Goal: Task Accomplishment & Management: Use online tool/utility

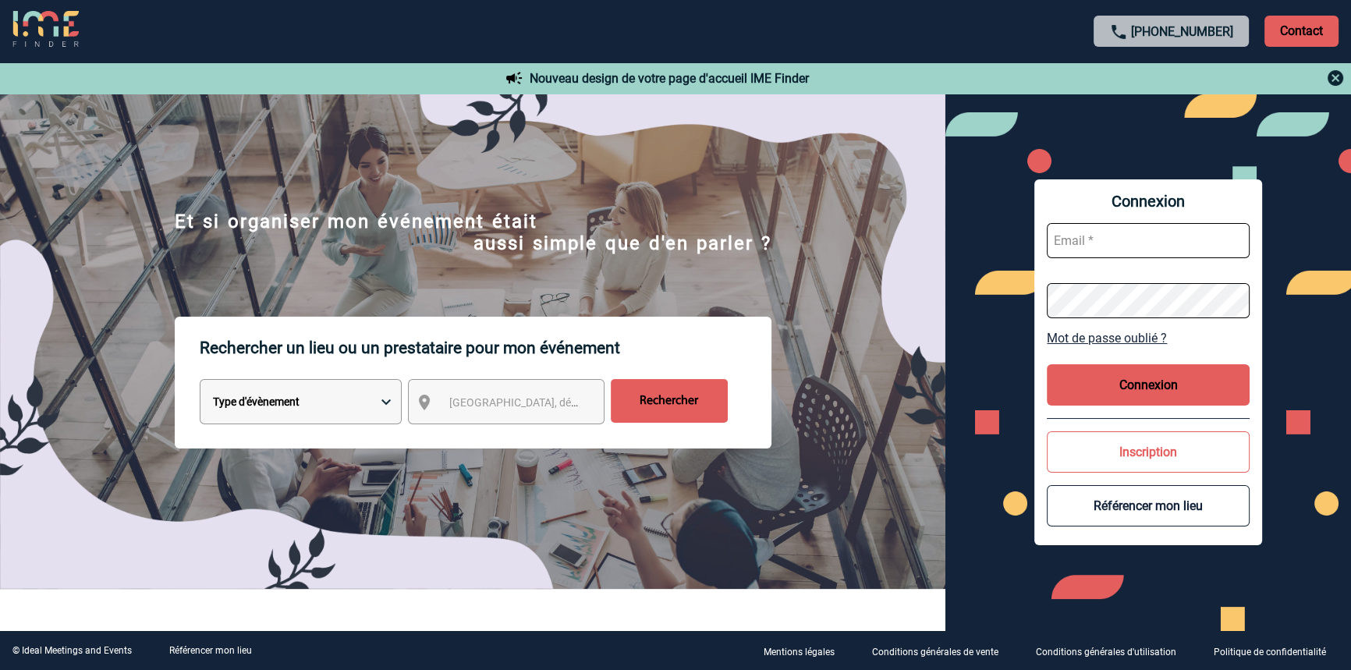
type input "blemonnier@ime-groupe.com"
click at [1085, 378] on button "Connexion" at bounding box center [1148, 384] width 203 height 41
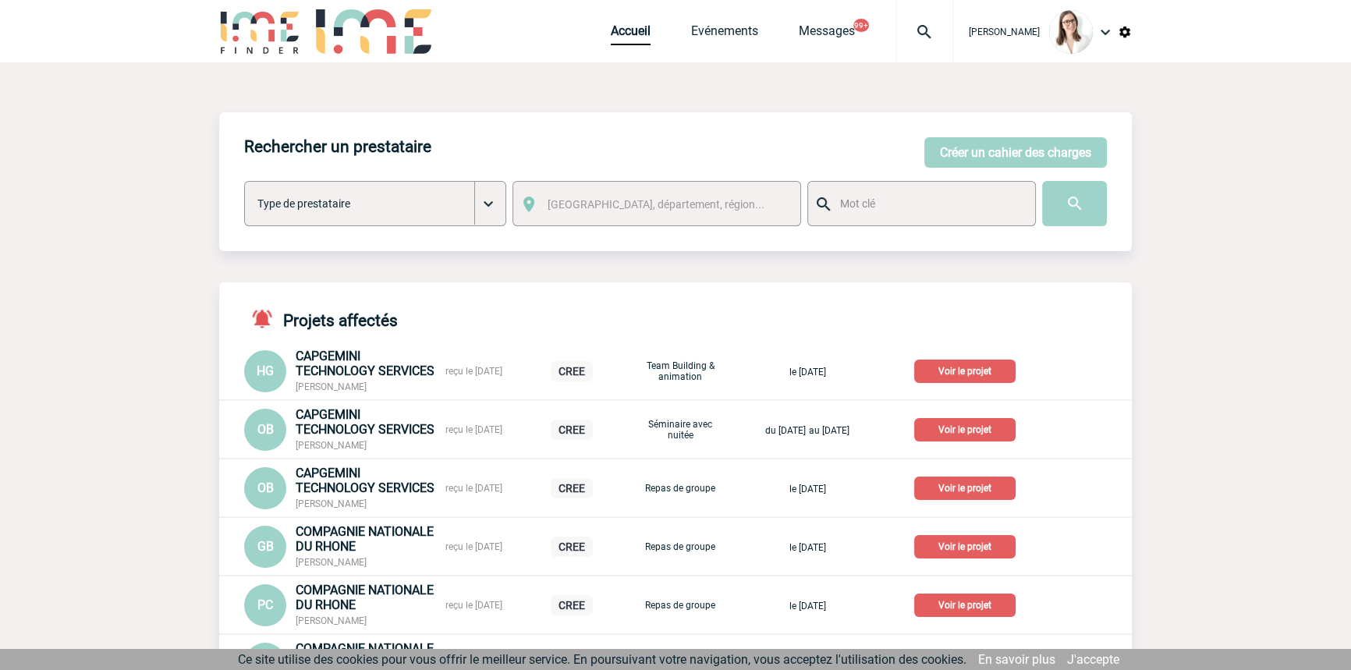
click at [896, 37] on img at bounding box center [924, 32] width 56 height 19
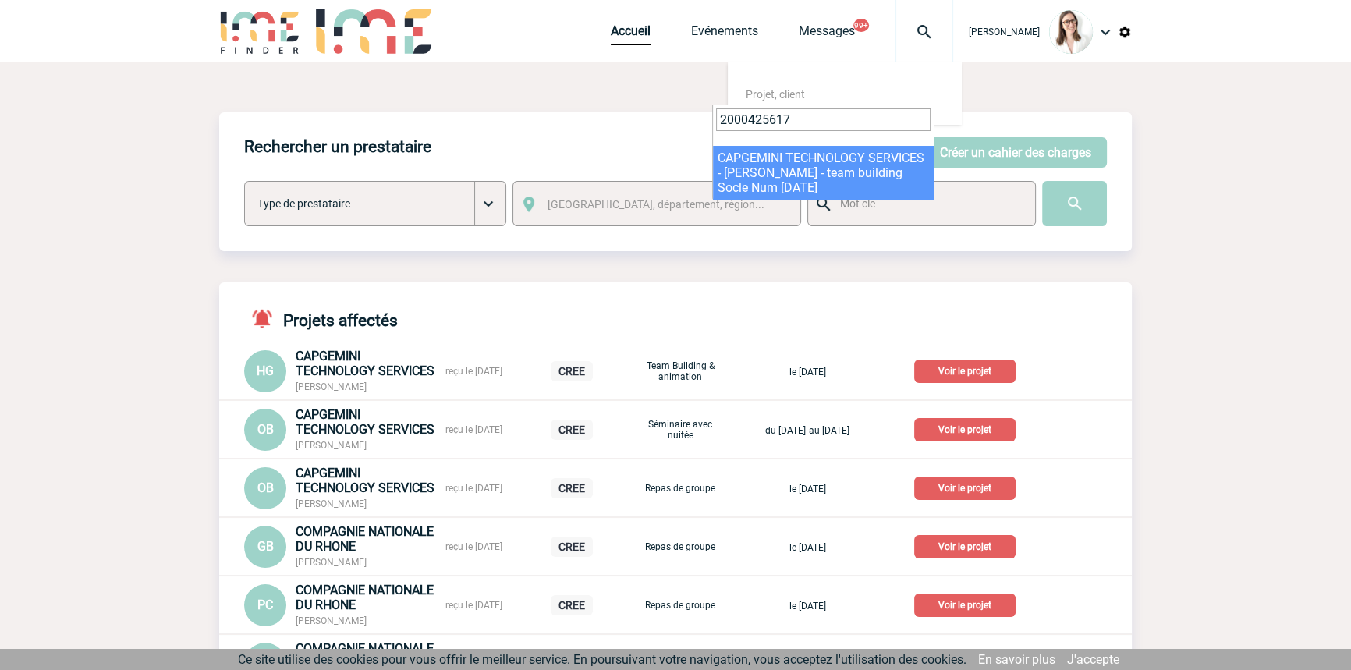
type input "2000425617"
select select "25118"
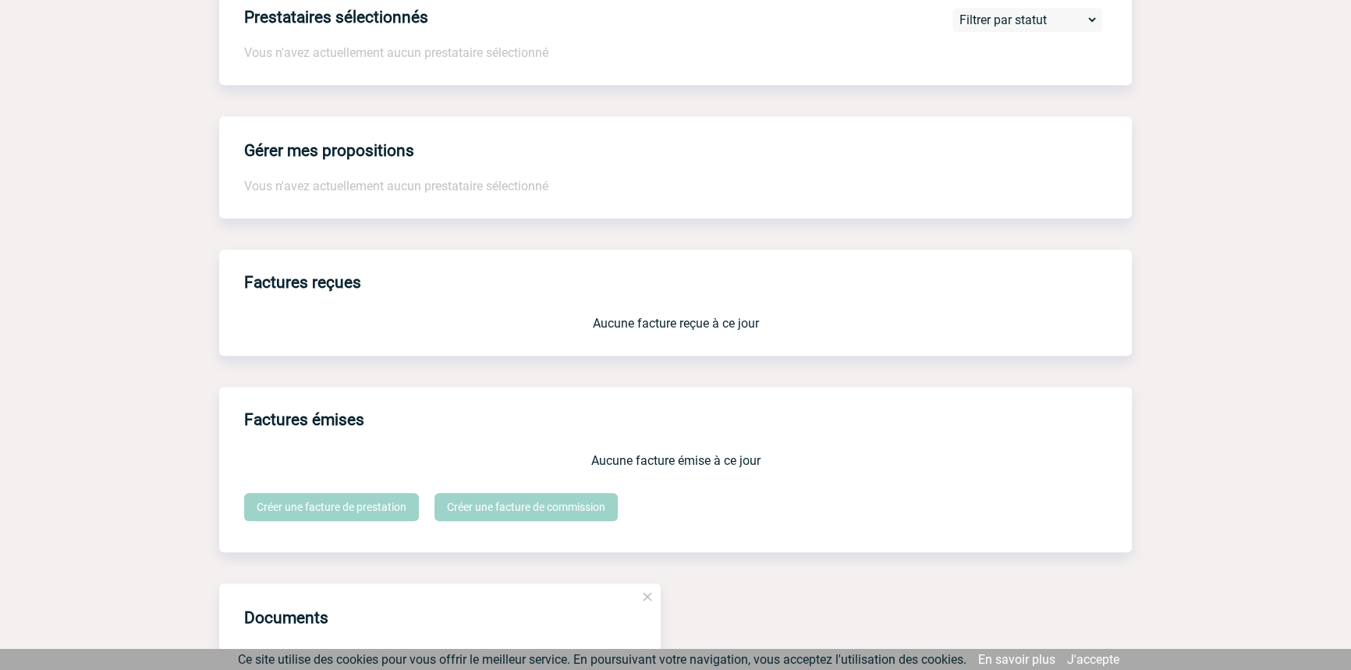
scroll to position [1310, 0]
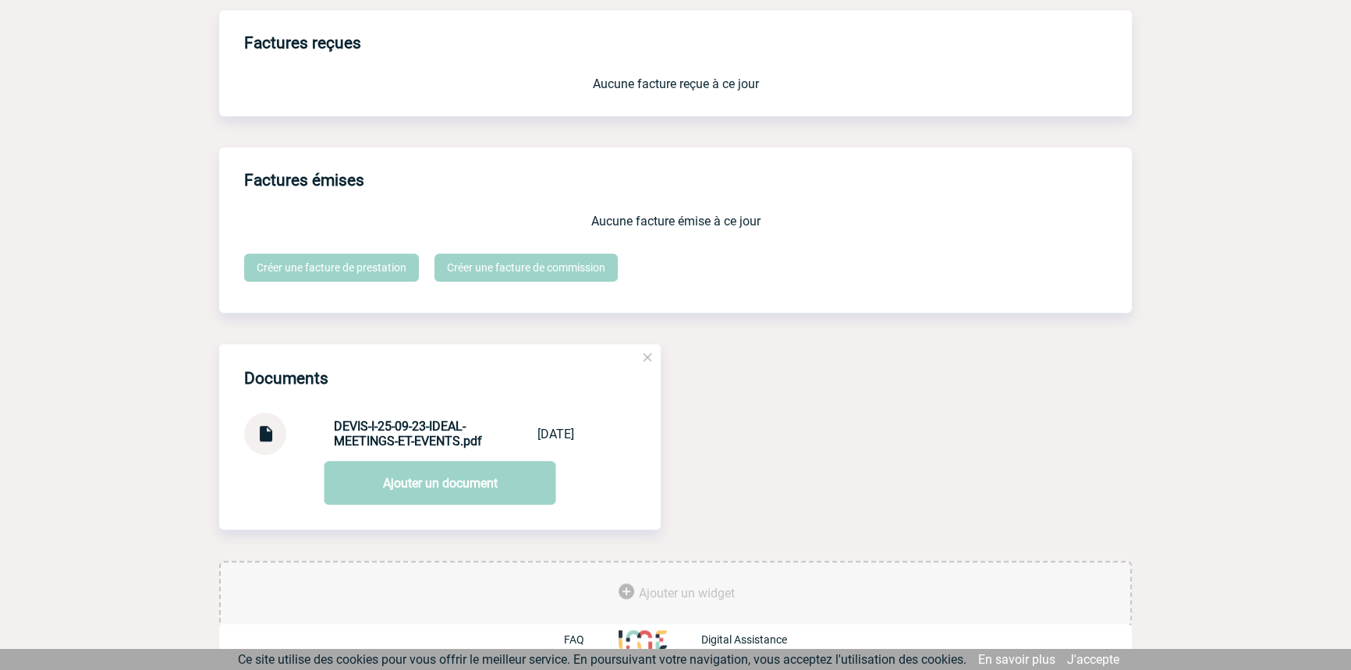
click at [265, 429] on img at bounding box center [265, 428] width 20 height 30
click at [275, 429] on div at bounding box center [265, 434] width 42 height 42
click at [271, 430] on img at bounding box center [265, 428] width 20 height 30
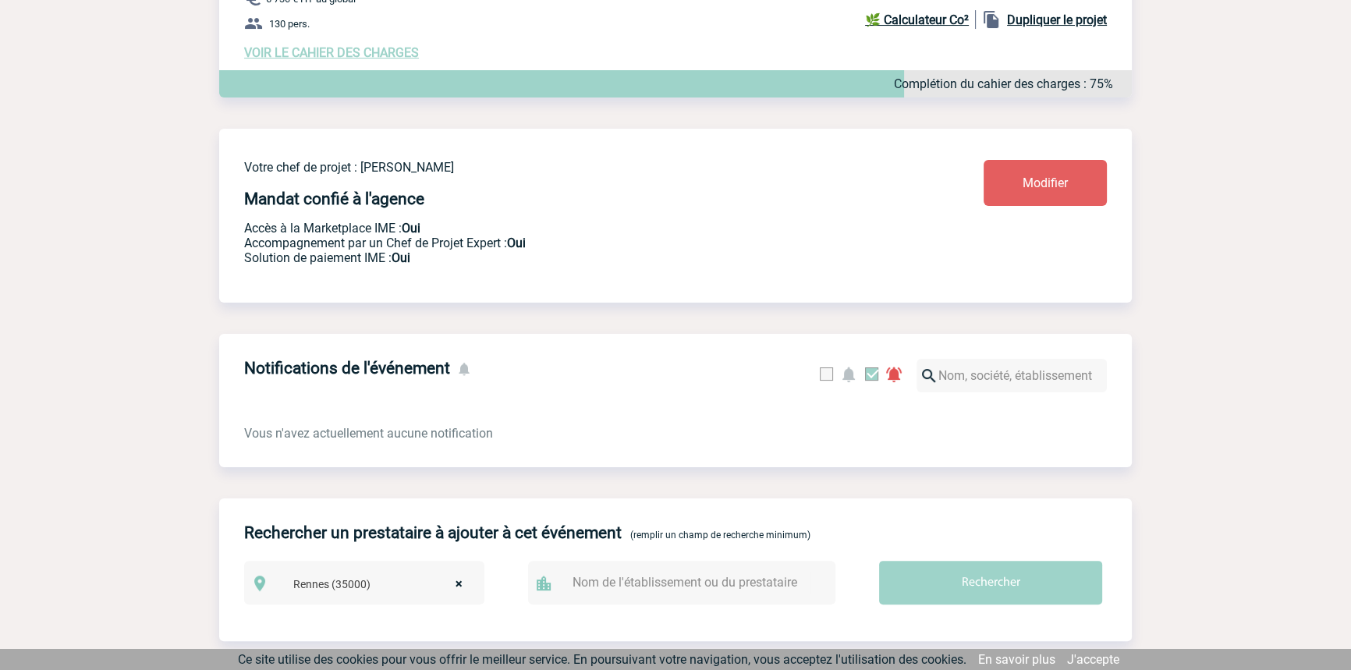
scroll to position [0, 0]
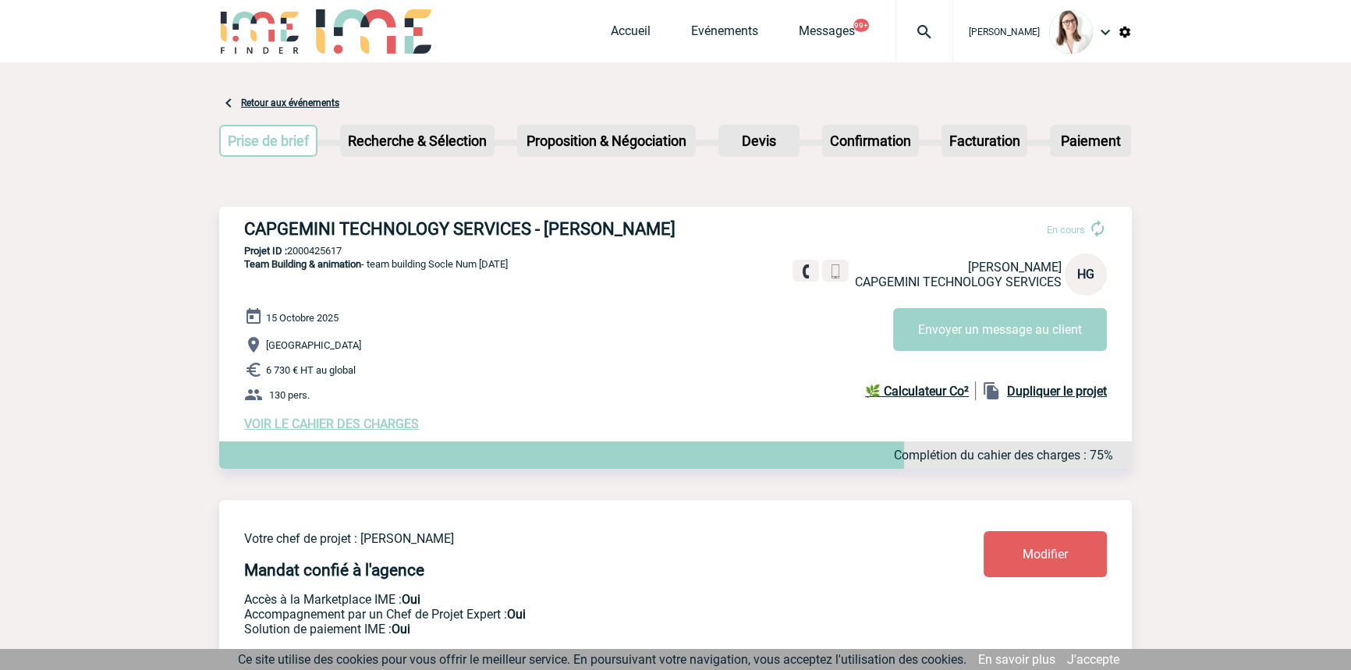
click at [312, 257] on p "Projet ID : 2000425617" at bounding box center [675, 251] width 913 height 12
copy p "2000425617"
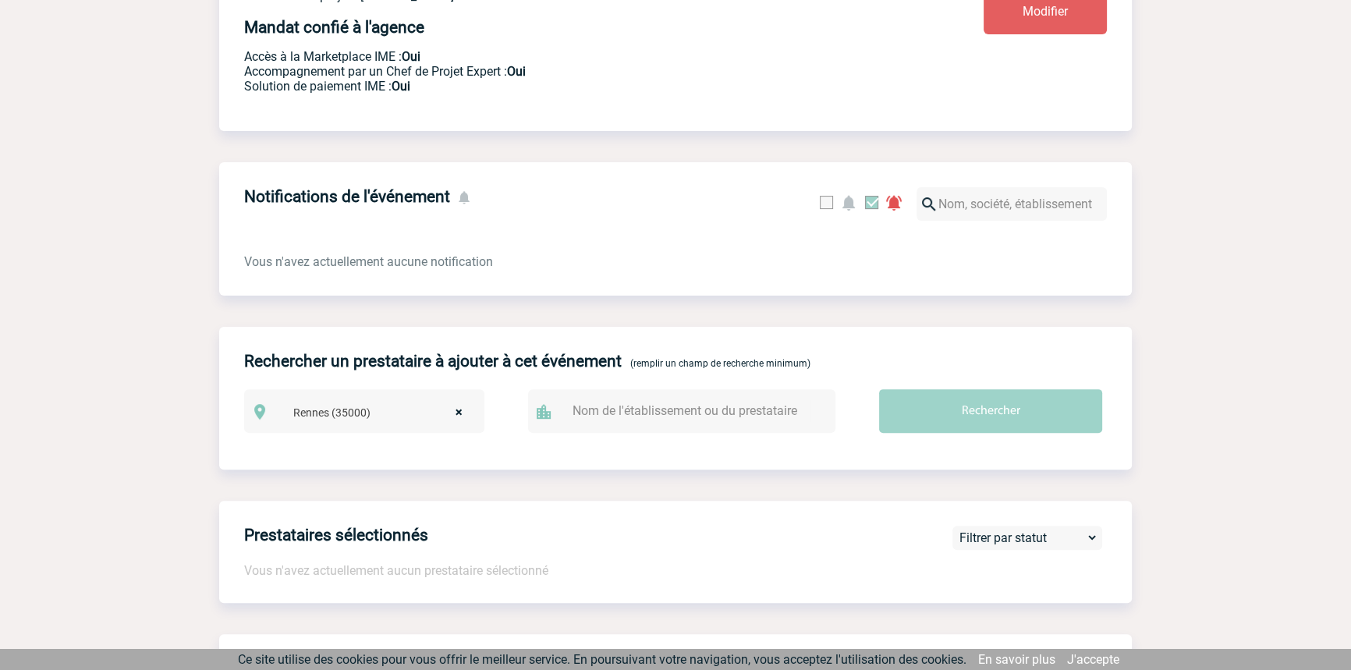
scroll to position [1310, 0]
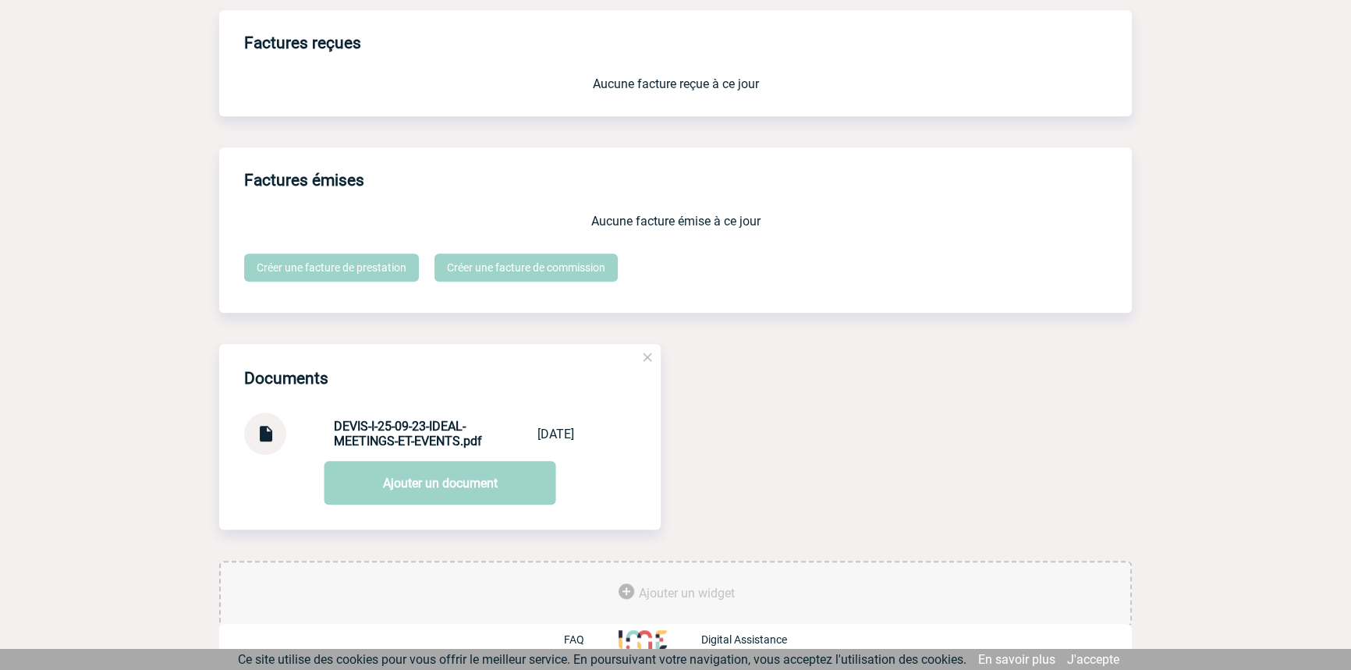
click at [278, 431] on div at bounding box center [265, 434] width 42 height 42
click at [264, 431] on img at bounding box center [265, 428] width 20 height 30
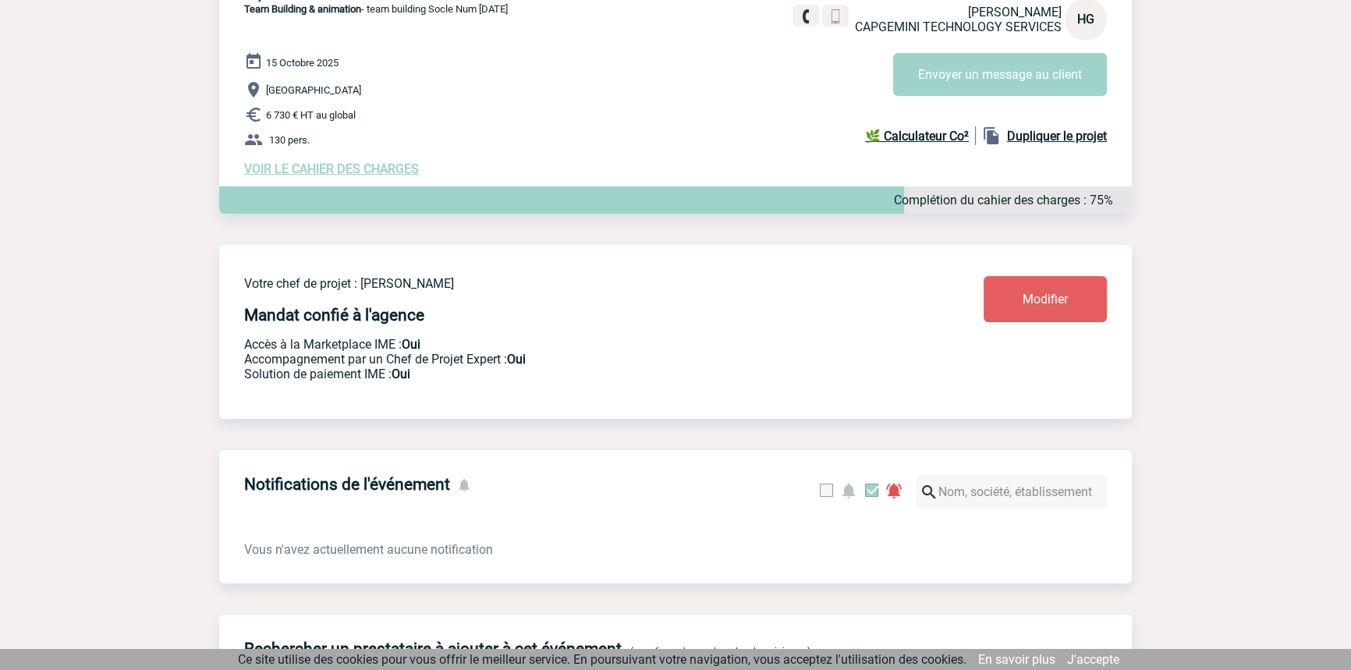
scroll to position [0, 0]
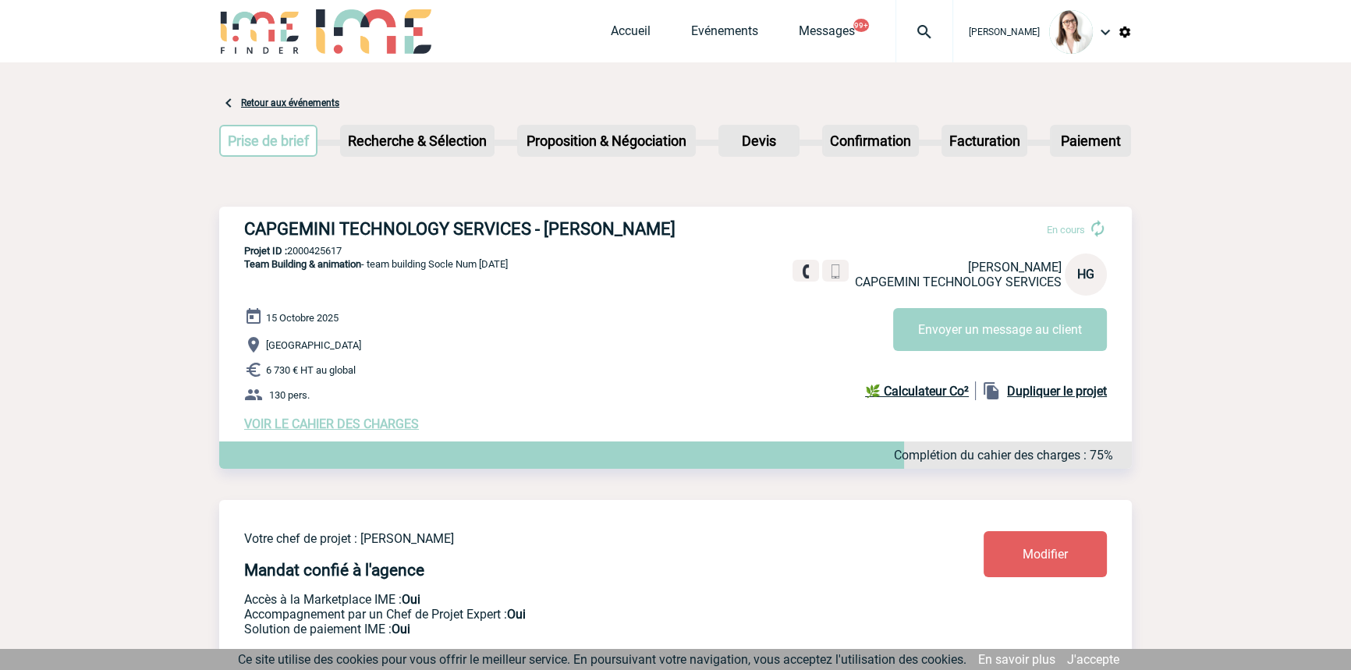
click at [350, 429] on span "VOIR LE CAHIER DES CHARGES" at bounding box center [331, 424] width 175 height 15
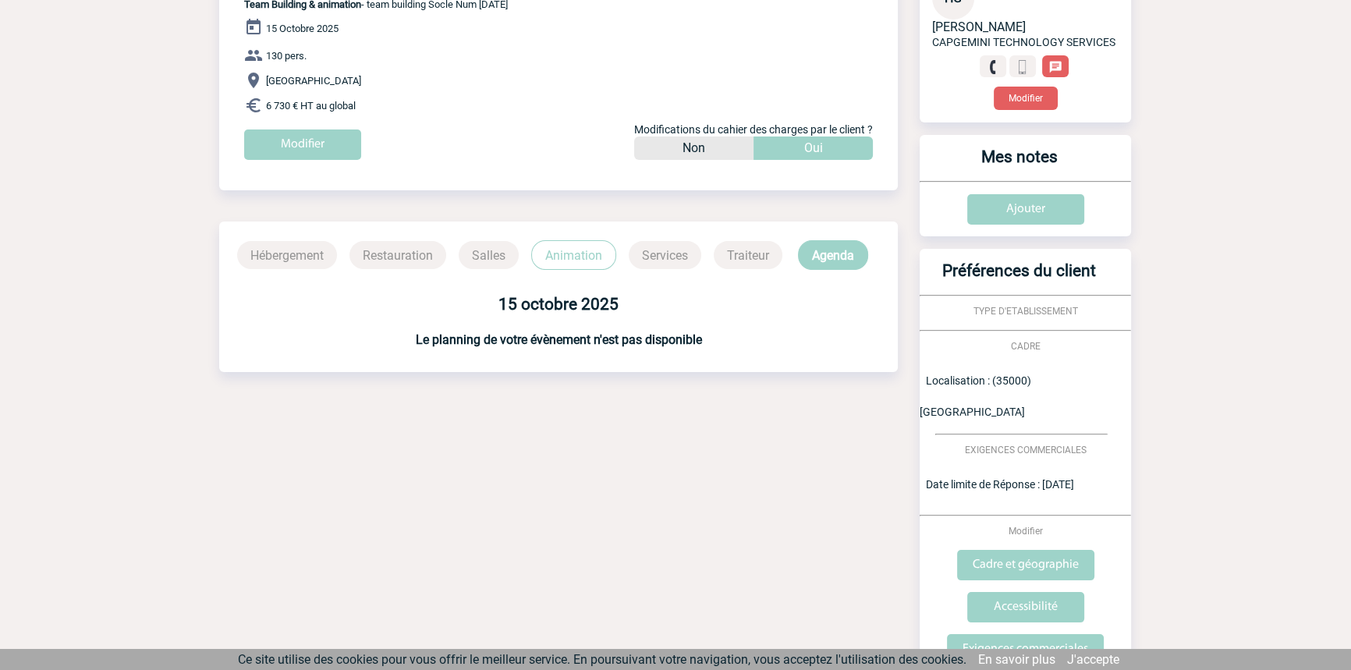
scroll to position [257, 0]
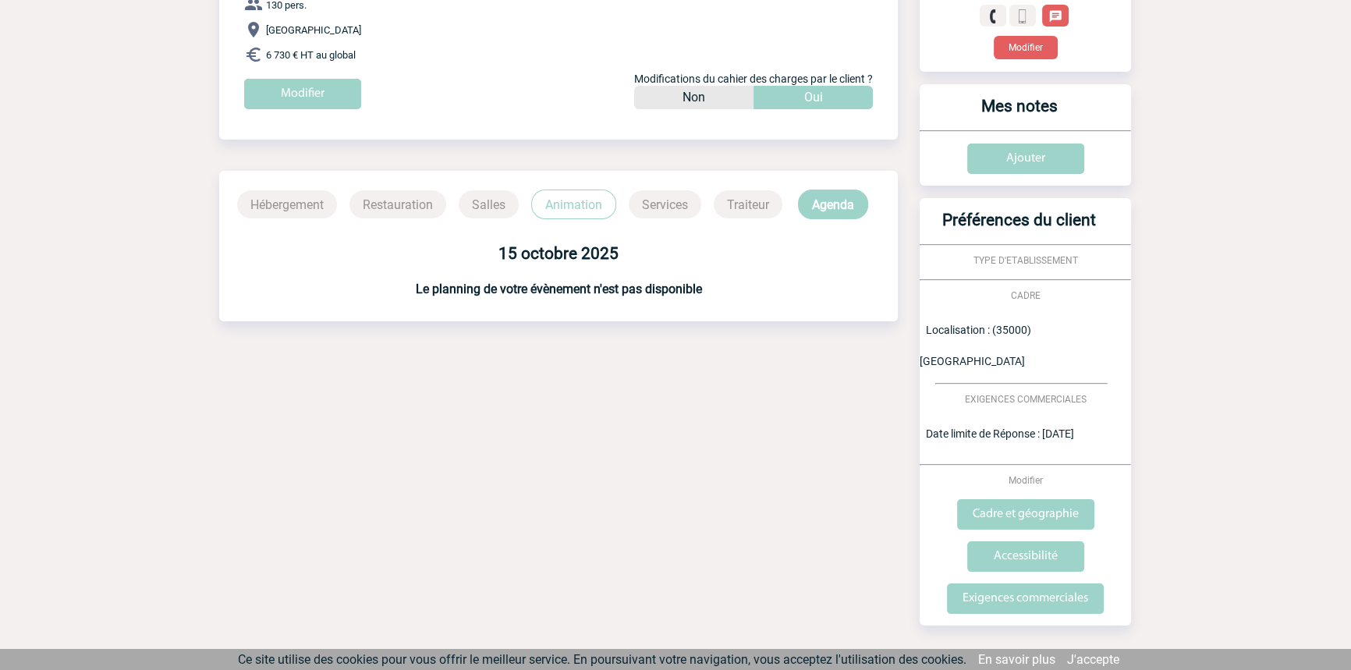
drag, startPoint x: 577, startPoint y: 177, endPoint x: 576, endPoint y: 208, distance: 31.2
click at [577, 177] on div "Hébergement Restauration Salles Animation Services Traiteur Agenda" at bounding box center [558, 195] width 679 height 48
click at [577, 211] on p "Animation" at bounding box center [573, 205] width 85 height 30
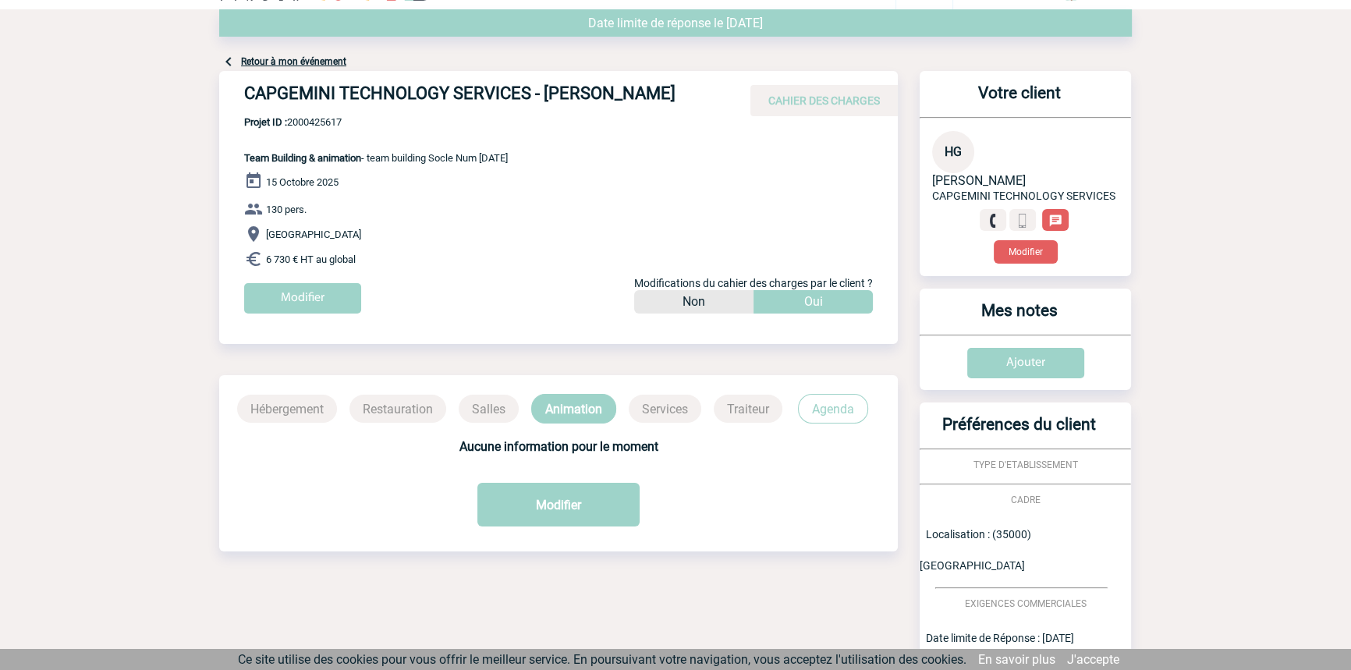
scroll to position [0, 0]
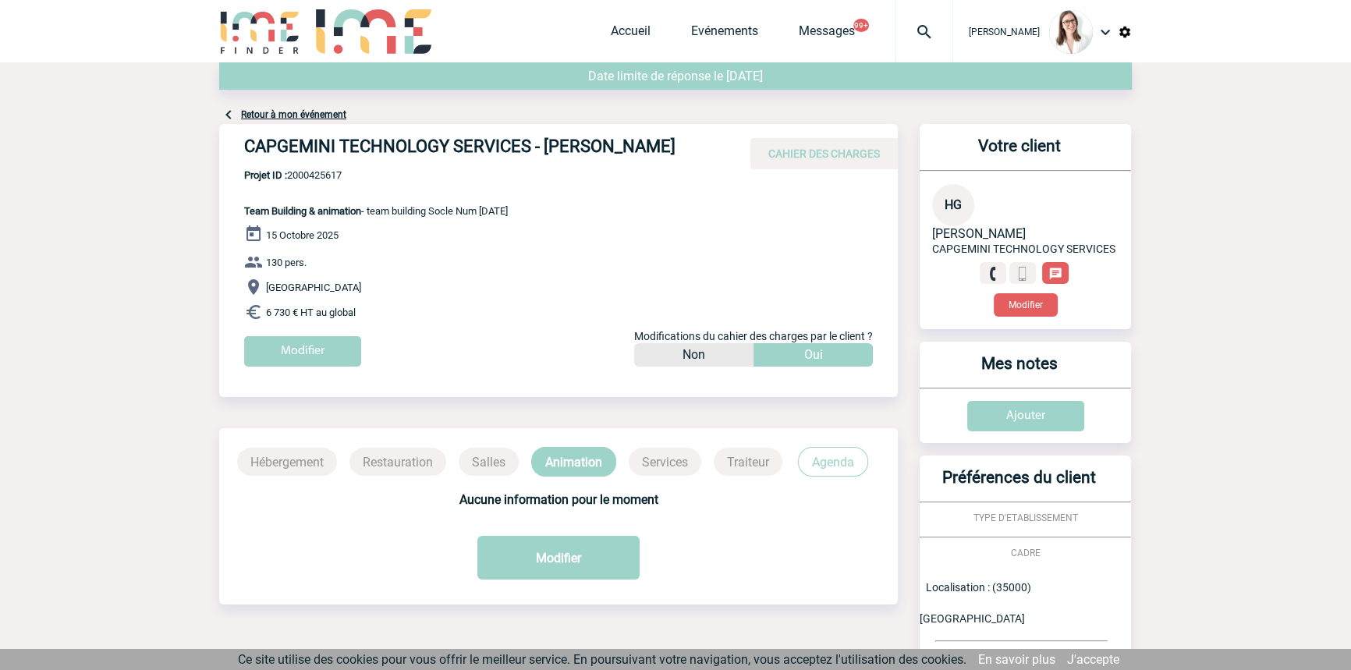
click at [317, 118] on link "Retour à mon événement" at bounding box center [293, 114] width 105 height 11
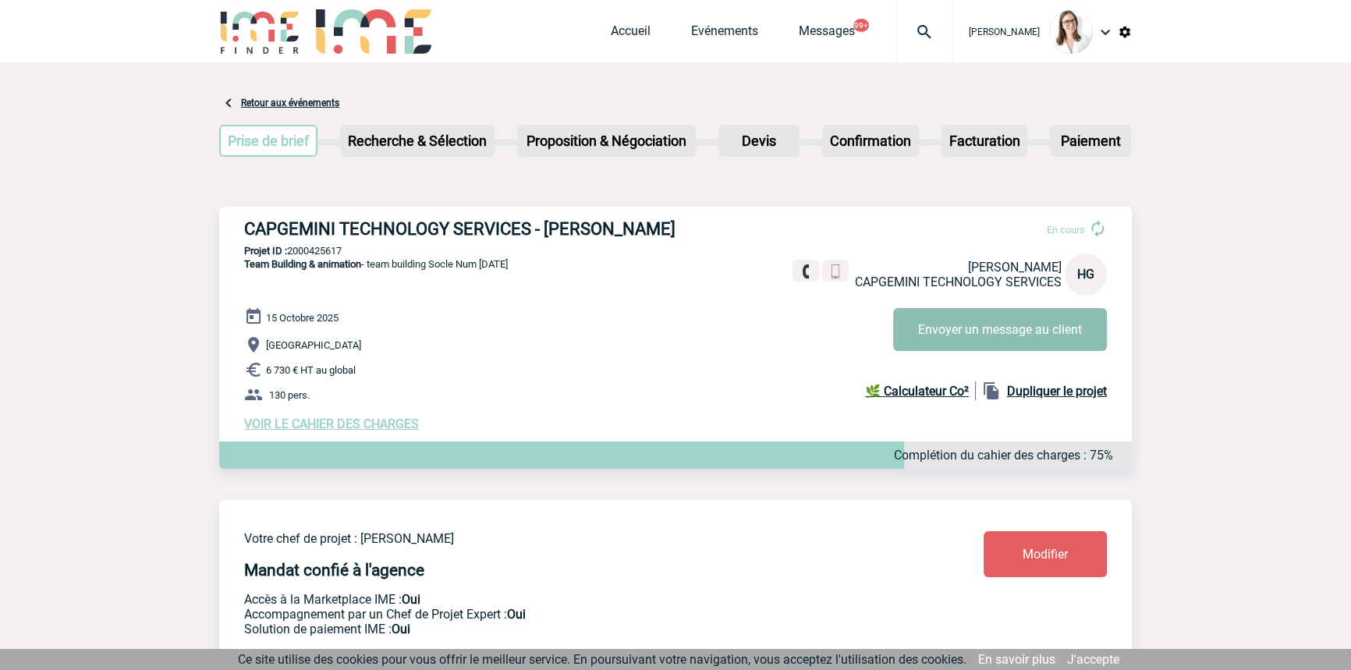
click at [944, 321] on button "Envoyer un message au client" at bounding box center [1000, 329] width 214 height 43
